Goal: Information Seeking & Learning: Check status

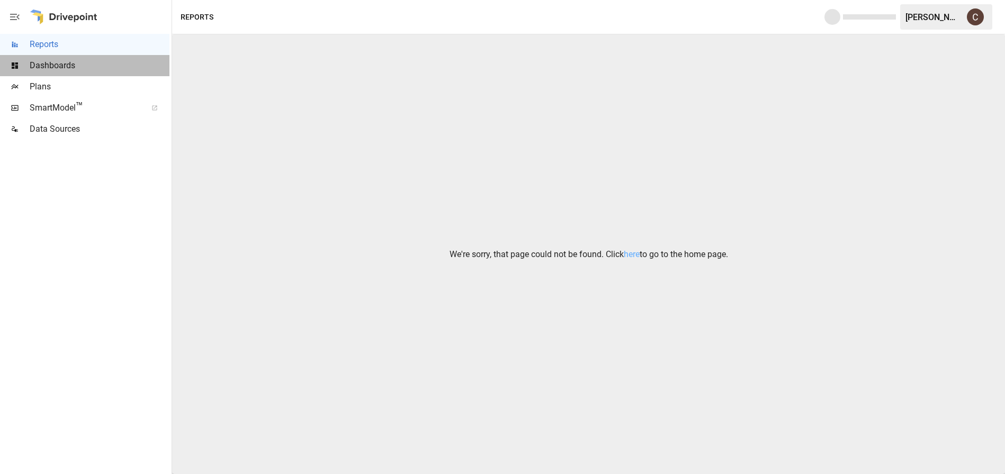
click at [66, 65] on span "Dashboards" at bounding box center [100, 65] width 140 height 13
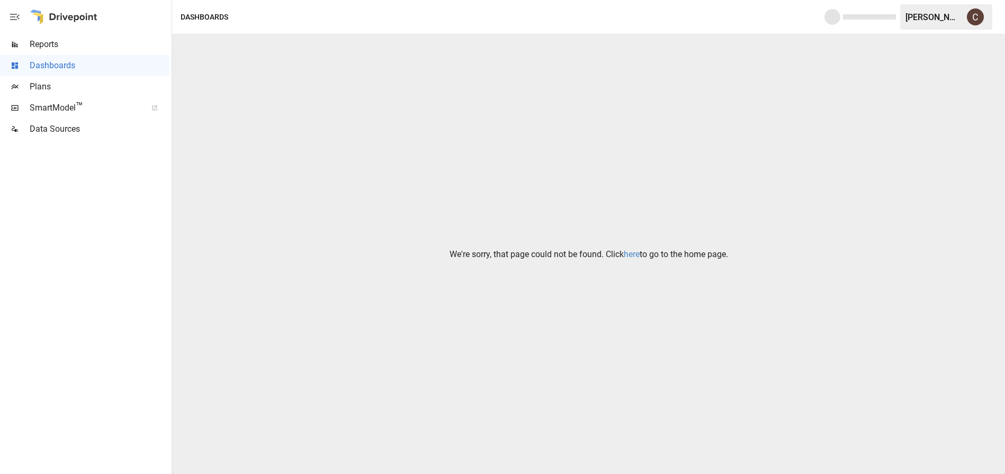
click at [639, 255] on p "We're sorry, that page could not be found. Click here to go to the home page." at bounding box center [588, 254] width 278 height 13
click at [634, 255] on link "here" at bounding box center [632, 254] width 16 height 10
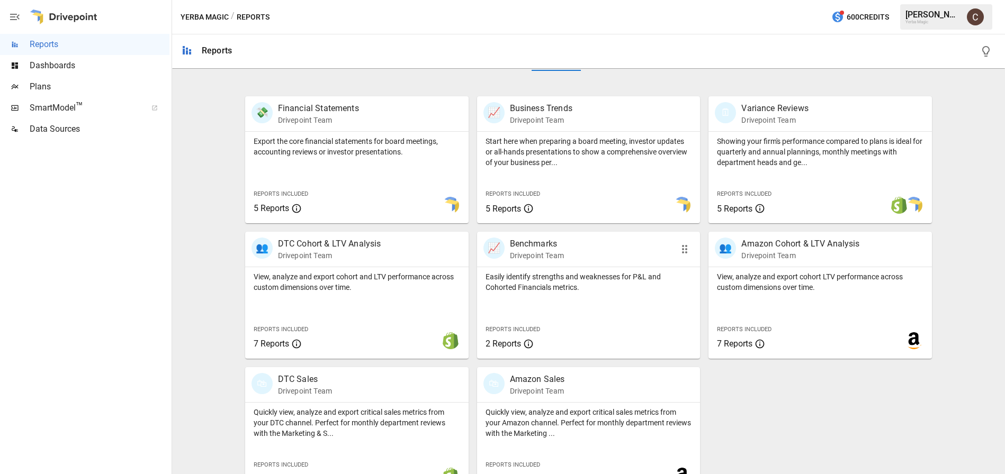
scroll to position [187, 0]
click at [593, 396] on div "🛍 Amazon Sales Drivepoint Team" at bounding box center [588, 384] width 223 height 35
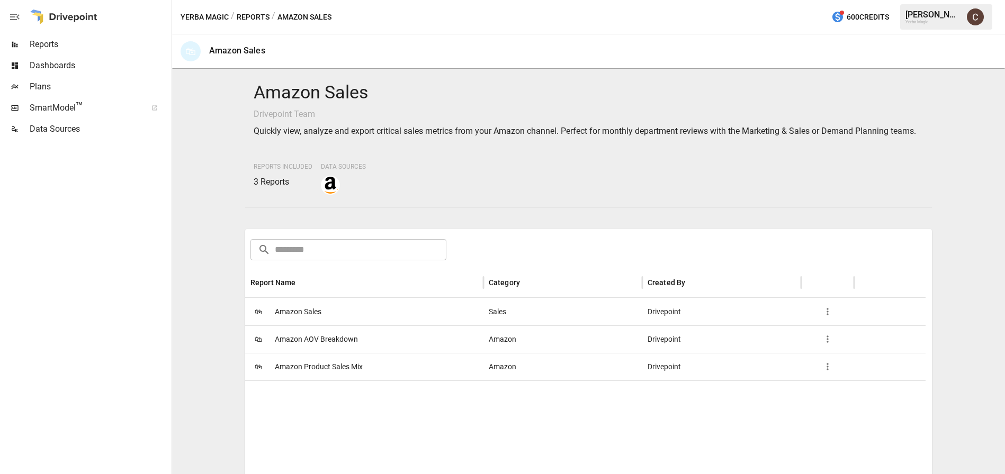
click at [332, 324] on div "🛍 Amazon Sales" at bounding box center [364, 312] width 238 height 28
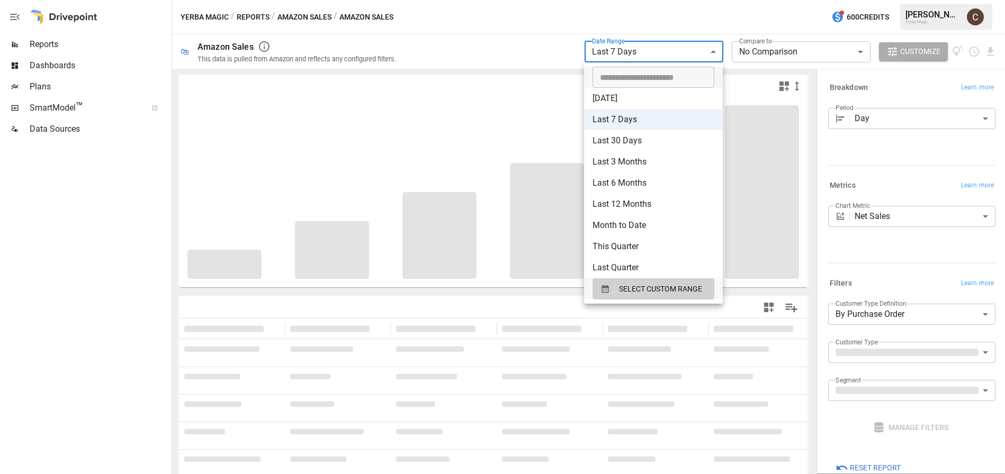
click at [673, 0] on body "**********" at bounding box center [502, 0] width 1005 height 0
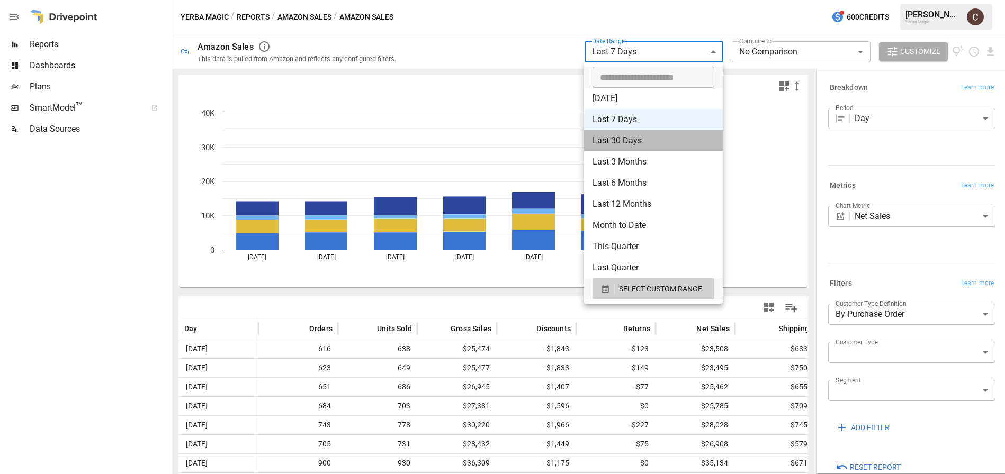
click at [635, 142] on li "Last 30 Days" at bounding box center [653, 140] width 139 height 21
type input "**********"
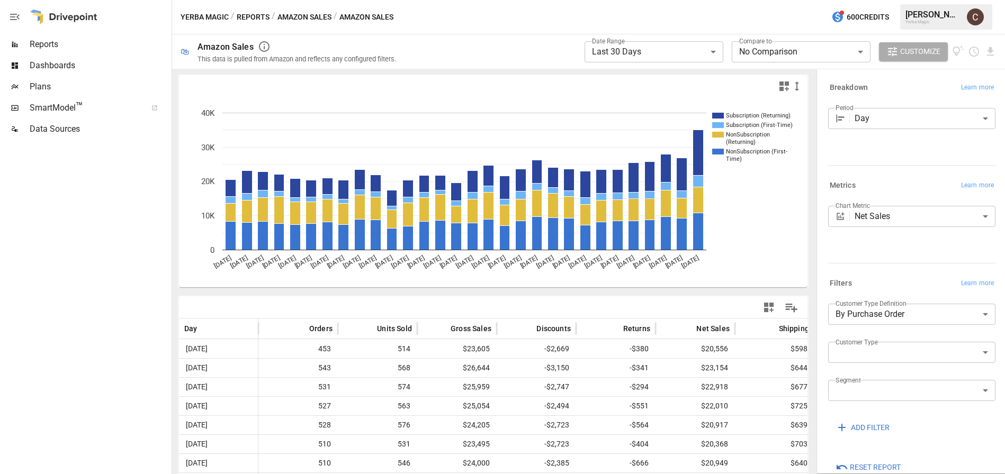
click at [224, 16] on button "Yerba Magic" at bounding box center [204, 17] width 48 height 13
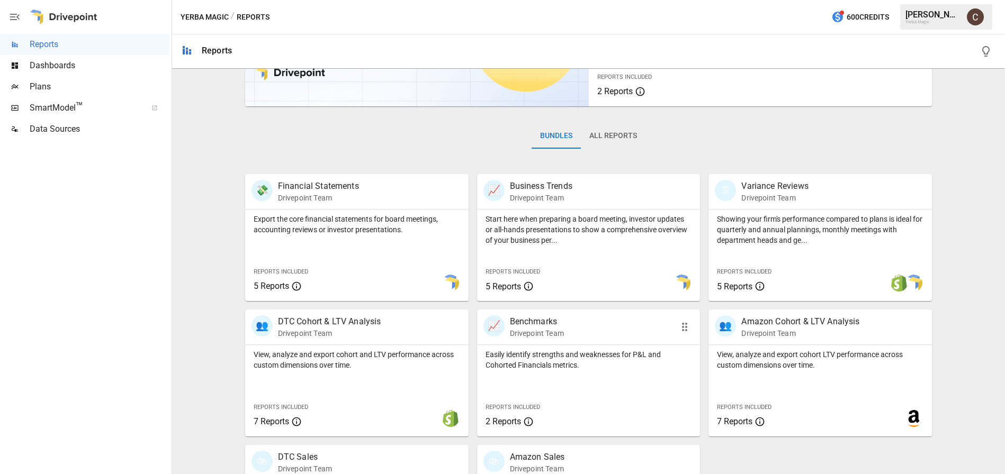
scroll to position [51, 0]
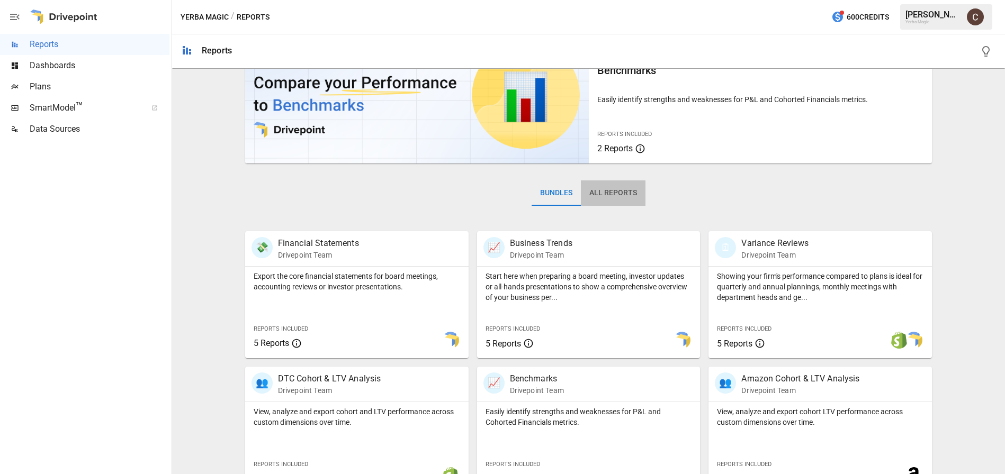
click at [597, 198] on button "All Reports" at bounding box center [613, 192] width 65 height 25
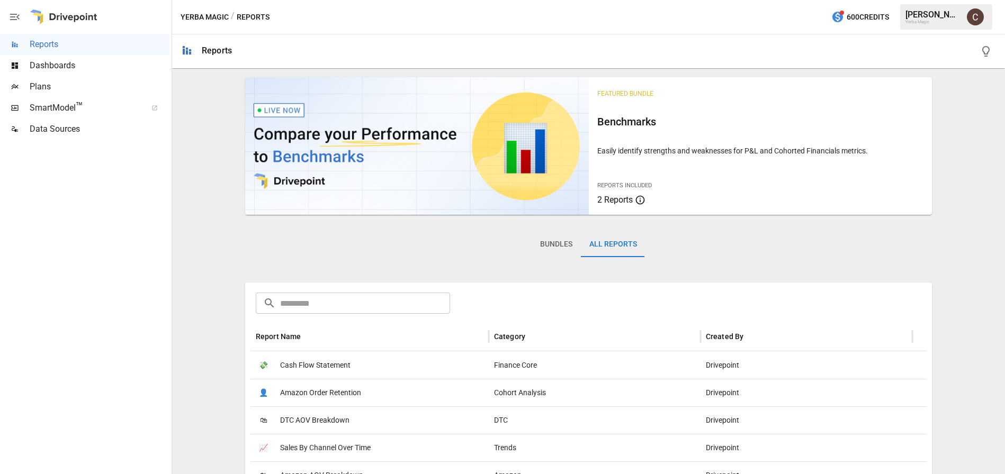
scroll to position [96, 0]
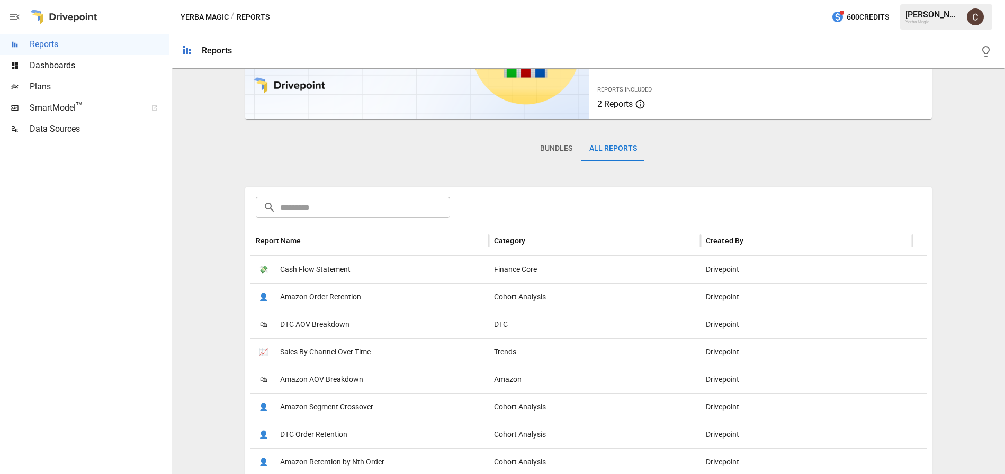
click at [350, 351] on span "Sales By Channel Over Time" at bounding box center [325, 352] width 91 height 27
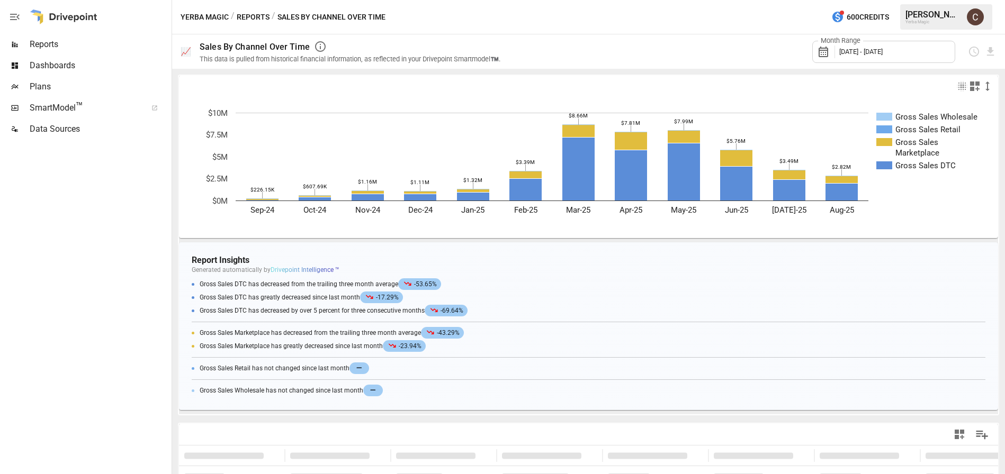
click at [854, 52] on span "[DATE] - [DATE]" at bounding box center [860, 52] width 43 height 8
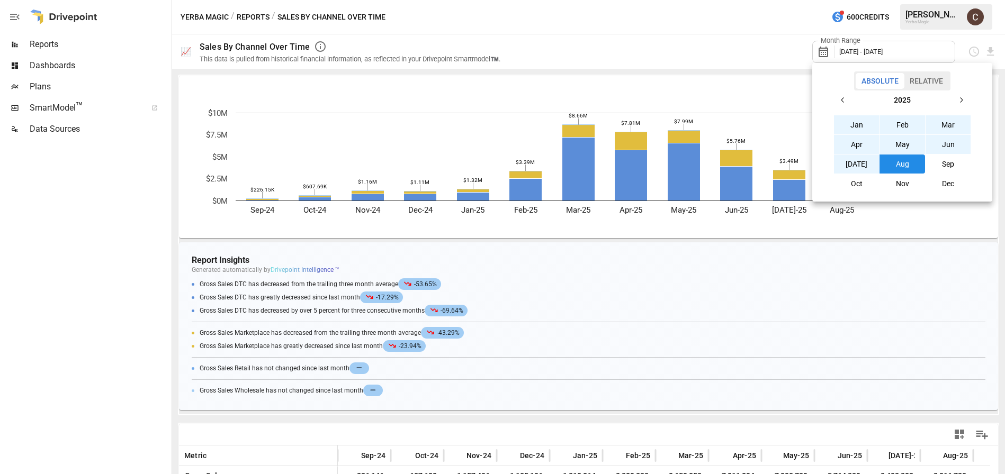
click at [717, 34] on div at bounding box center [502, 237] width 1005 height 474
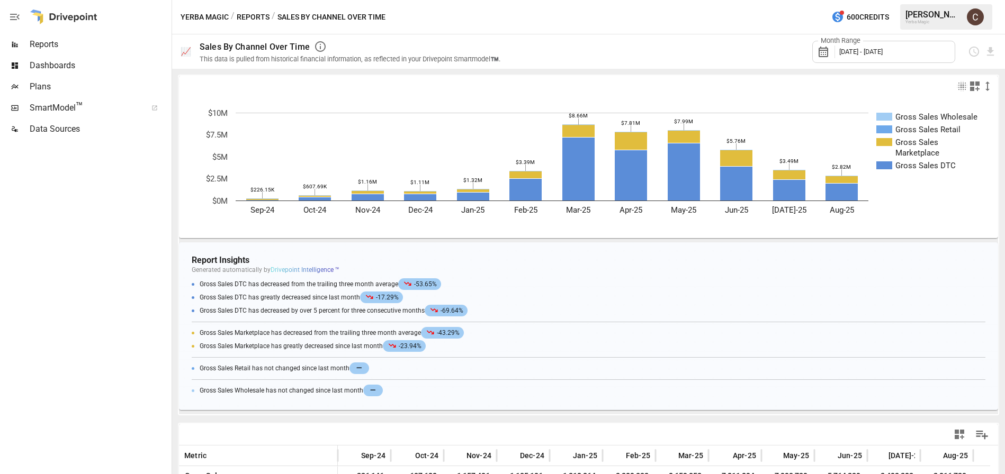
click at [335, 16] on div "/ Sales By Channel Over Time" at bounding box center [329, 17] width 114 height 13
click at [928, 56] on div "Month Range [DATE] - [DATE]" at bounding box center [883, 52] width 143 height 22
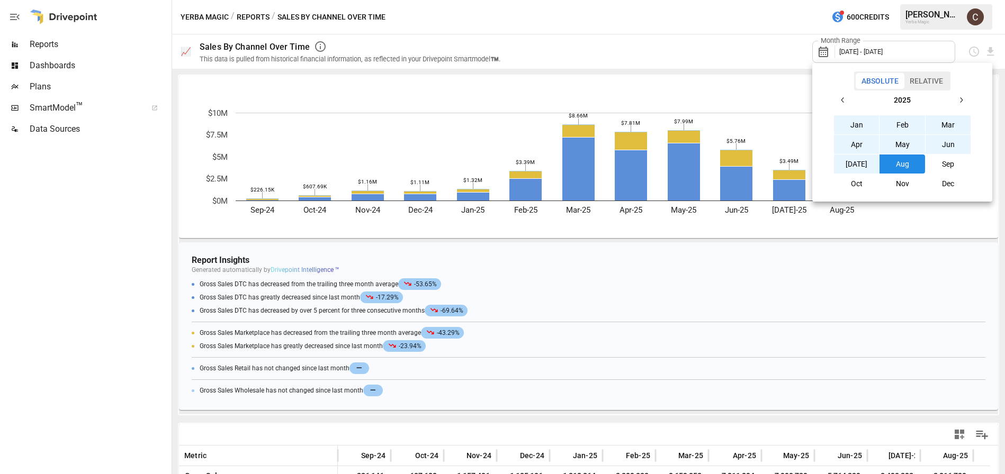
click at [722, 42] on div at bounding box center [502, 237] width 1005 height 474
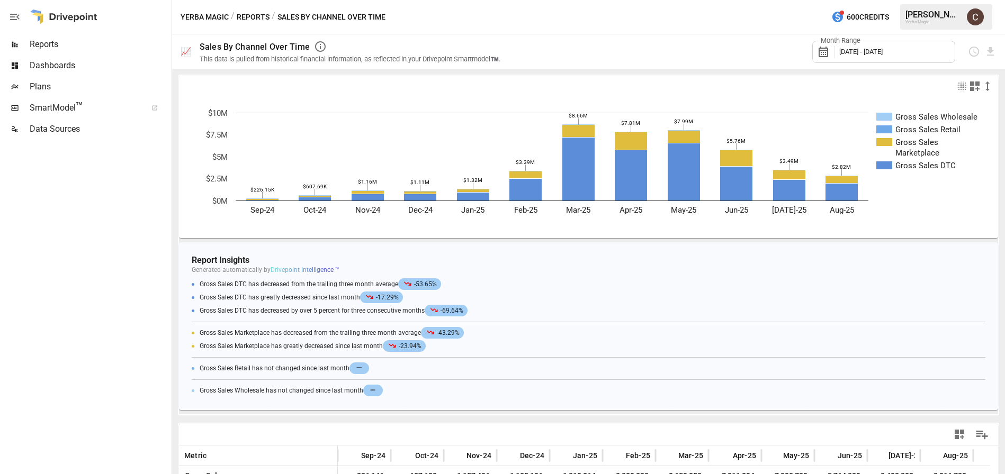
click at [68, 67] on span "Dashboards" at bounding box center [100, 65] width 140 height 13
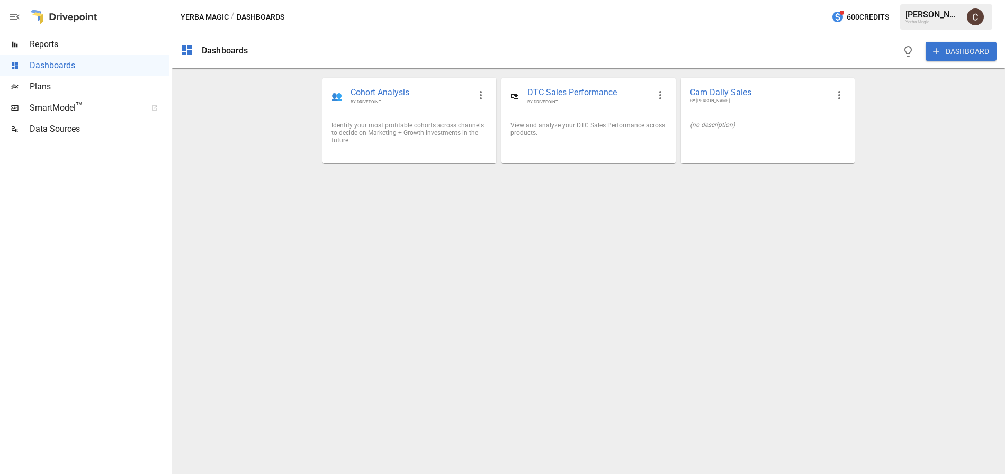
click at [66, 49] on span "Reports" at bounding box center [100, 44] width 140 height 13
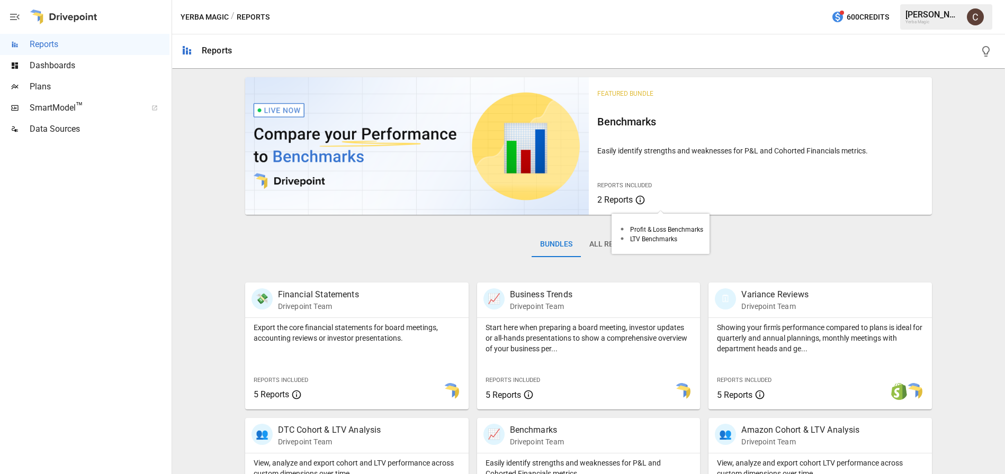
click at [613, 203] on span "2 Reports" at bounding box center [614, 200] width 35 height 10
click at [598, 238] on button "All Reports" at bounding box center [613, 244] width 65 height 25
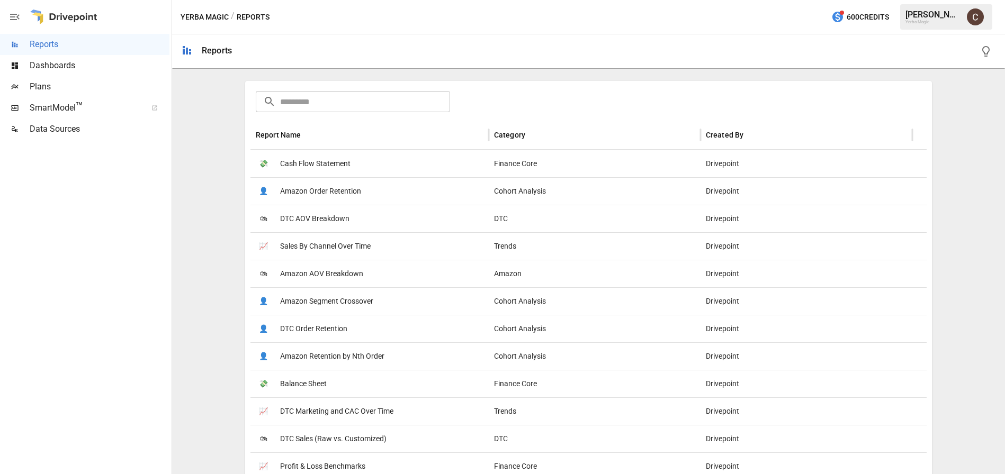
scroll to position [290, 0]
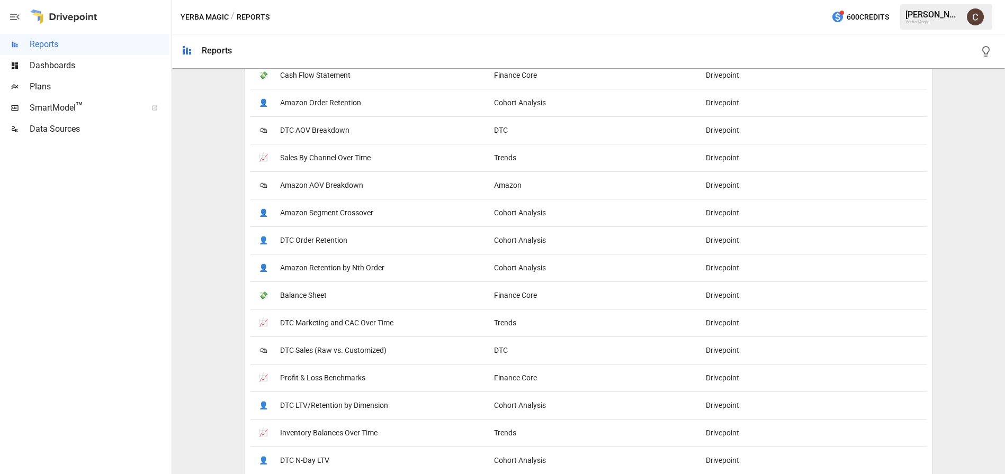
click at [349, 269] on span "Amazon Retention by Nth Order" at bounding box center [332, 268] width 104 height 27
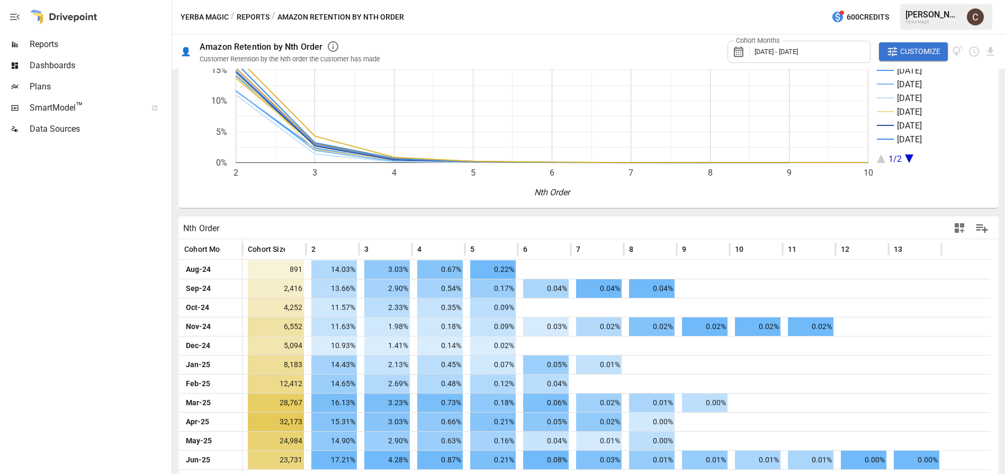
scroll to position [82, 0]
